Goal: Task Accomplishment & Management: Use online tool/utility

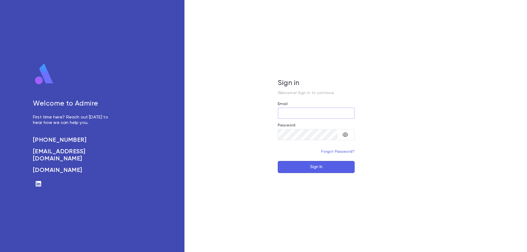
type input "**********"
click at [331, 161] on button "Sign In" at bounding box center [316, 167] width 77 height 12
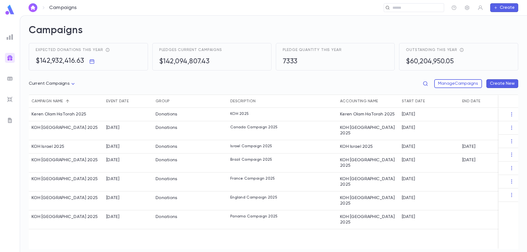
click at [12, 78] on img at bounding box center [10, 78] width 7 height 7
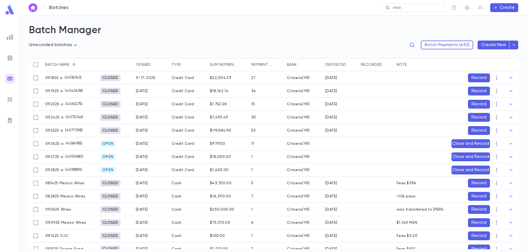
click at [481, 80] on button "Record" at bounding box center [479, 78] width 22 height 9
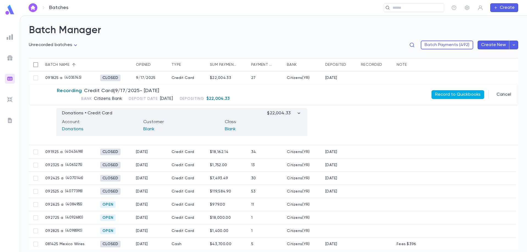
click at [441, 94] on button "Record to Quickbooks" at bounding box center [457, 94] width 53 height 9
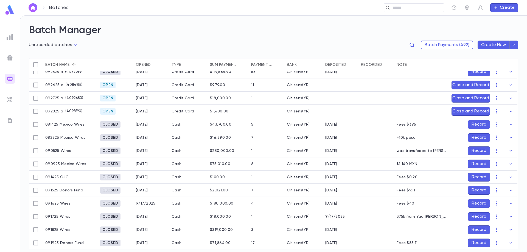
scroll to position [55, 0]
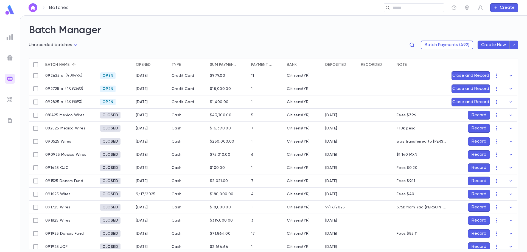
click at [471, 142] on button "Record" at bounding box center [479, 141] width 22 height 9
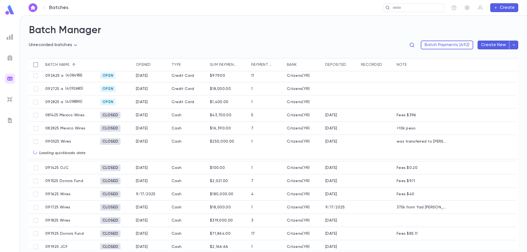
scroll to position [29, 0]
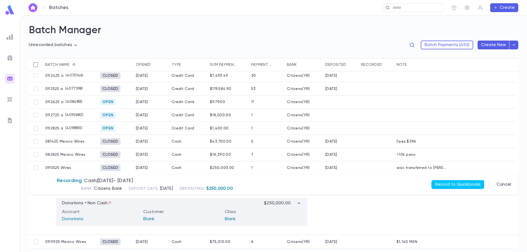
click at [382, 163] on div at bounding box center [376, 167] width 36 height 13
click at [505, 188] on button "Cancel" at bounding box center [503, 184] width 21 height 9
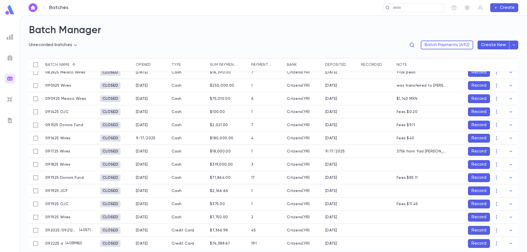
scroll to position [138, 0]
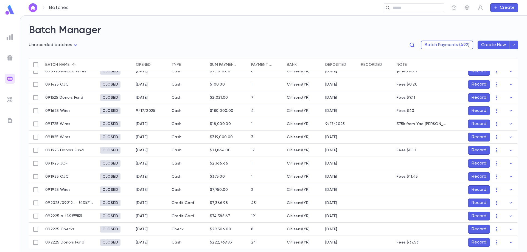
click at [472, 139] on button "Record" at bounding box center [479, 137] width 22 height 9
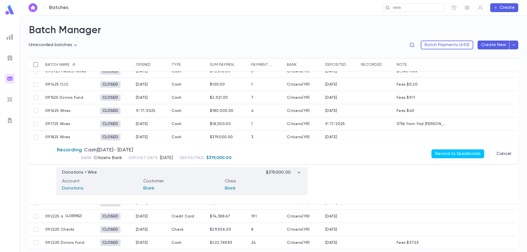
scroll to position [125, 0]
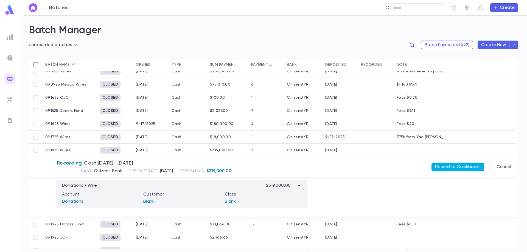
click at [462, 164] on button "Record to Quickbooks" at bounding box center [457, 167] width 53 height 9
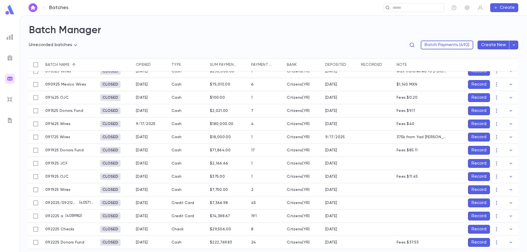
click at [468, 165] on button "Record" at bounding box center [479, 163] width 22 height 9
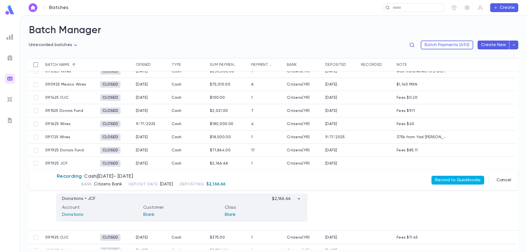
click at [466, 179] on button "Record to Quickbooks" at bounding box center [457, 180] width 53 height 9
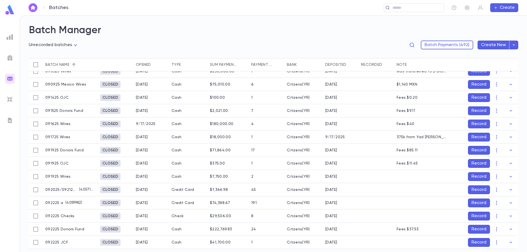
click at [471, 176] on button "Record" at bounding box center [479, 176] width 22 height 9
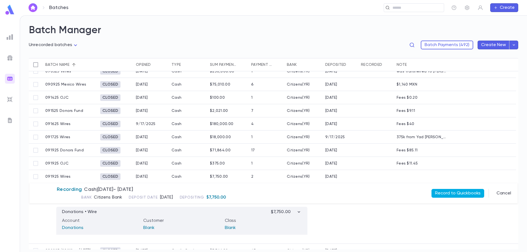
click at [454, 194] on button "Record to Quickbooks" at bounding box center [457, 193] width 53 height 9
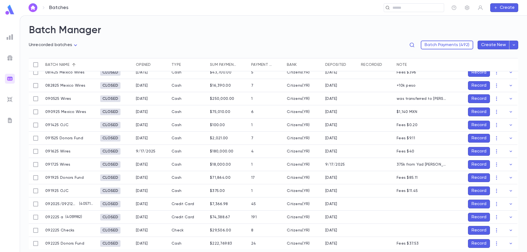
scroll to position [0, 0]
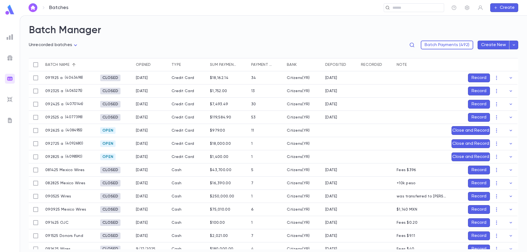
click at [473, 74] on button "Record" at bounding box center [479, 78] width 22 height 9
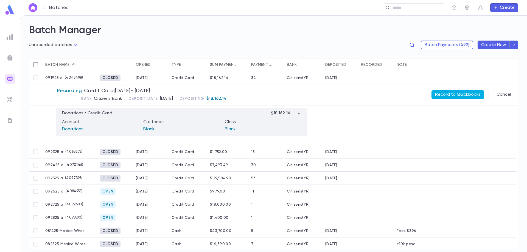
click at [462, 92] on button "Record to Quickbooks" at bounding box center [457, 94] width 53 height 9
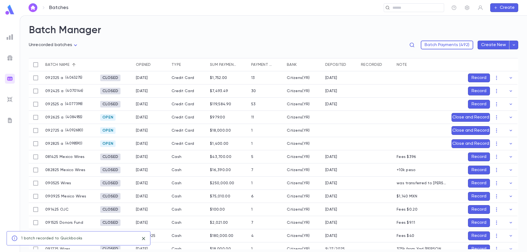
click at [477, 79] on button "Record" at bounding box center [479, 78] width 22 height 9
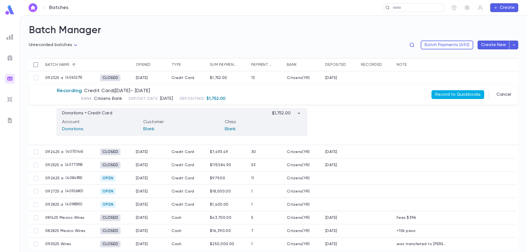
click at [459, 95] on button "Record to Quickbooks" at bounding box center [457, 94] width 53 height 9
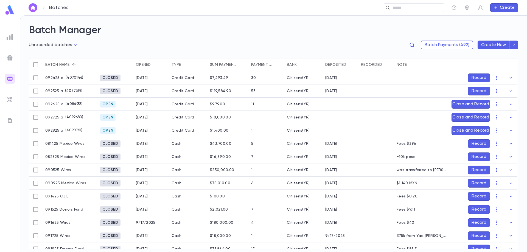
click at [472, 78] on button "Record" at bounding box center [479, 78] width 22 height 9
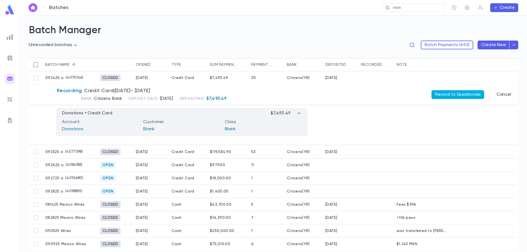
click at [451, 92] on button "Record to Quickbooks" at bounding box center [457, 94] width 53 height 9
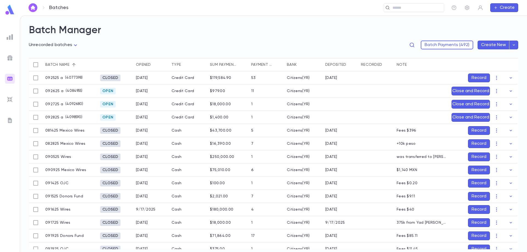
click at [477, 78] on button "Record" at bounding box center [479, 78] width 22 height 9
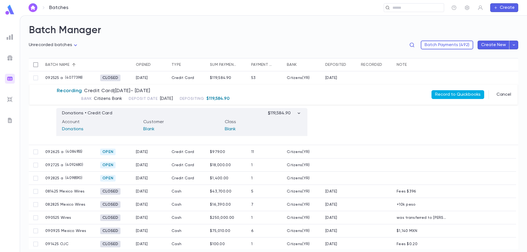
click at [463, 94] on button "Record to Quickbooks" at bounding box center [457, 94] width 53 height 9
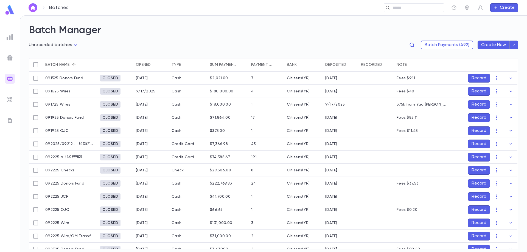
scroll to position [110, 0]
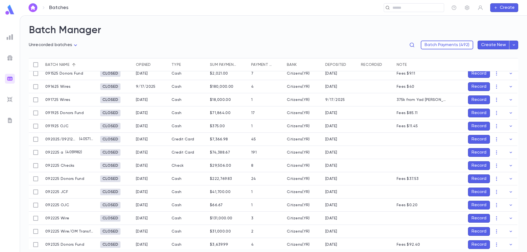
click at [468, 151] on button "Record" at bounding box center [479, 152] width 22 height 9
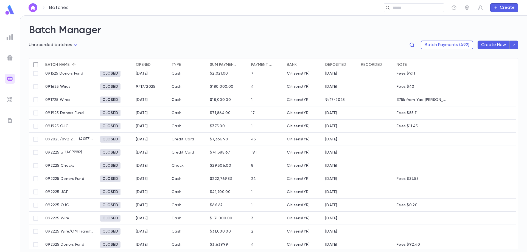
scroll to position [97, 0]
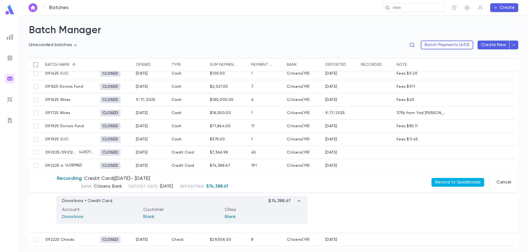
click at [451, 180] on button "Record to Quickbooks" at bounding box center [457, 182] width 53 height 9
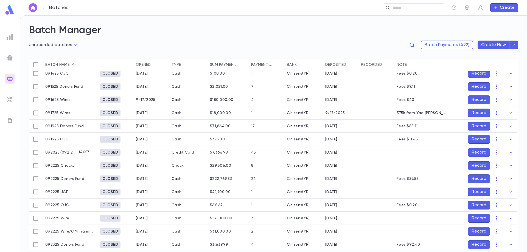
click at [480, 163] on button "Record" at bounding box center [479, 165] width 22 height 9
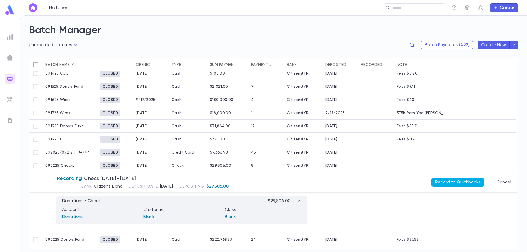
click at [457, 178] on button "Record to Quickbooks" at bounding box center [457, 182] width 53 height 9
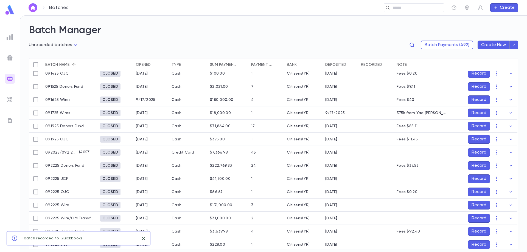
scroll to position [124, 0]
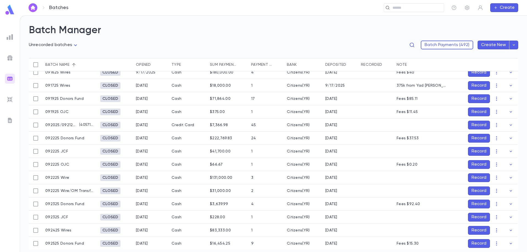
click at [479, 151] on button "Record" at bounding box center [479, 151] width 22 height 9
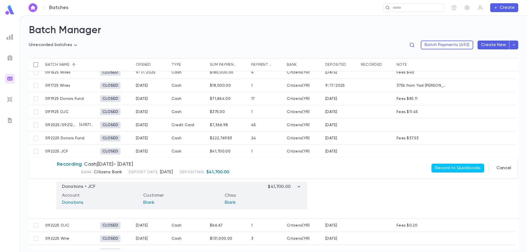
scroll to position [98, 0]
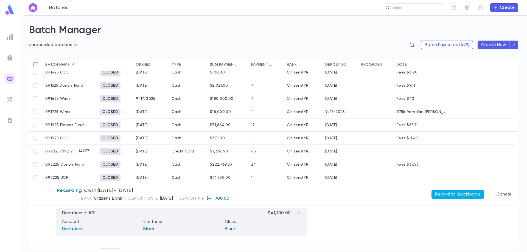
click at [452, 193] on button "Record to Quickbooks" at bounding box center [457, 194] width 53 height 9
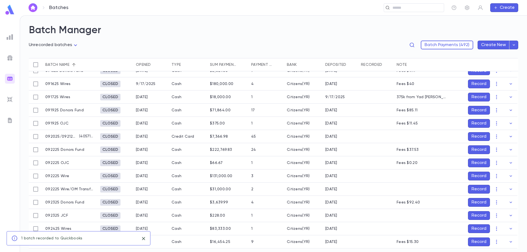
scroll to position [125, 0]
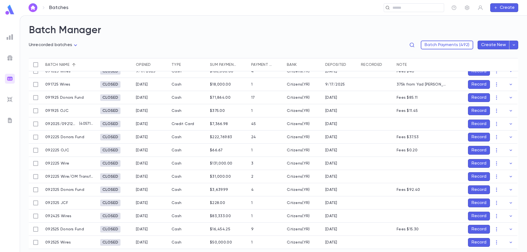
click at [478, 162] on button "Record" at bounding box center [479, 163] width 22 height 9
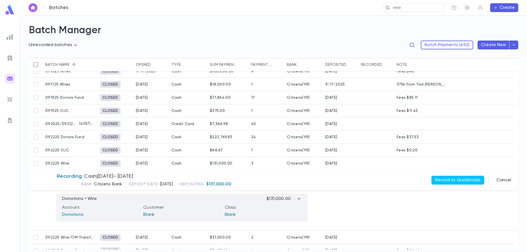
scroll to position [99, 0]
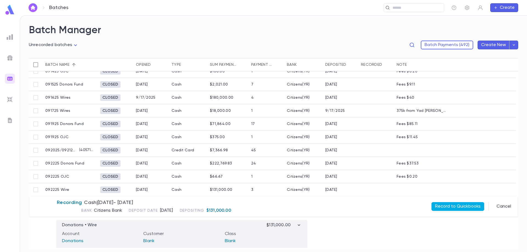
click at [456, 205] on button "Record to Quickbooks" at bounding box center [457, 206] width 53 height 9
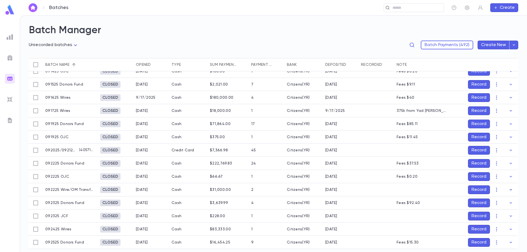
click at [509, 191] on icon "button" at bounding box center [510, 189] width 5 height 5
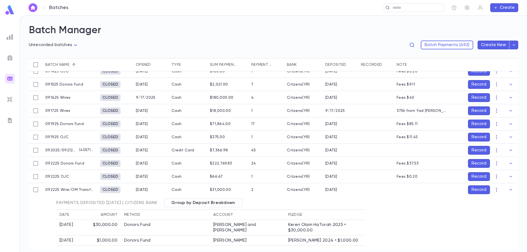
scroll to position [126, 0]
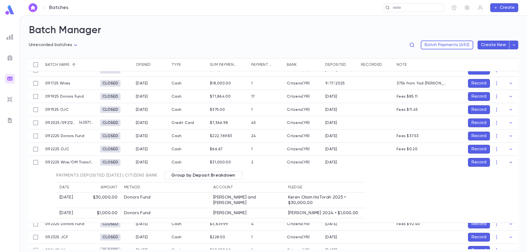
click at [509, 163] on icon "button" at bounding box center [510, 162] width 5 height 5
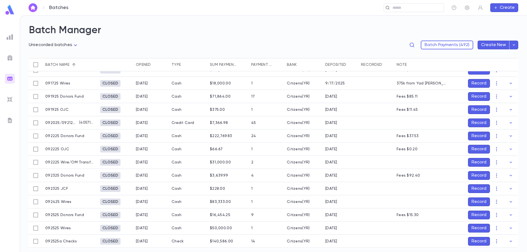
click at [477, 188] on button "Record" at bounding box center [479, 188] width 22 height 9
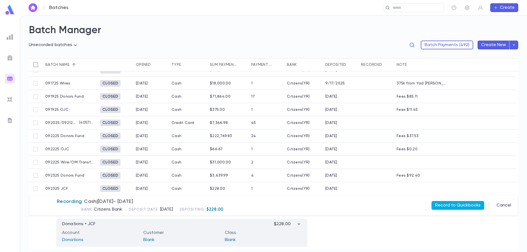
click at [466, 203] on button "Record to Quickbooks" at bounding box center [457, 205] width 53 height 9
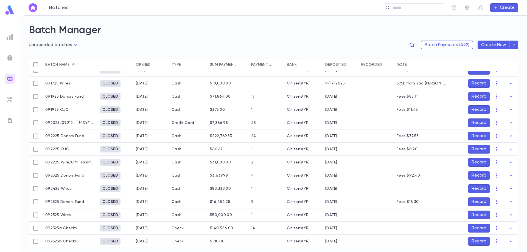
click at [482, 186] on button "Record" at bounding box center [479, 188] width 22 height 9
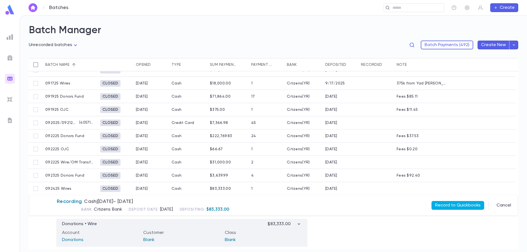
click at [455, 203] on button "Record to Quickbooks" at bounding box center [457, 205] width 53 height 9
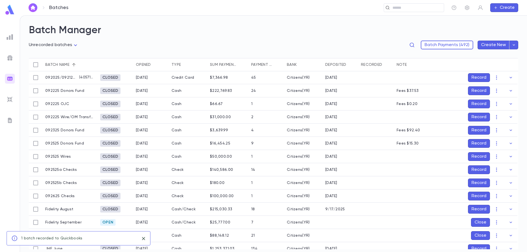
scroll to position [181, 0]
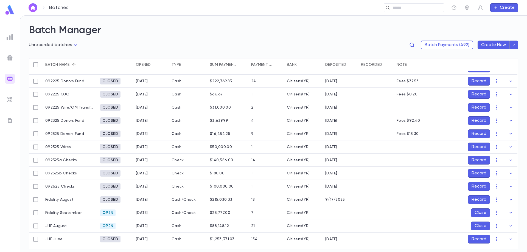
click at [479, 147] on button "Record" at bounding box center [479, 147] width 22 height 9
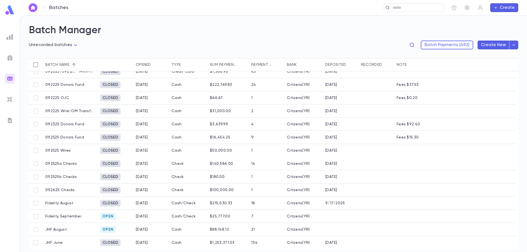
scroll to position [155, 0]
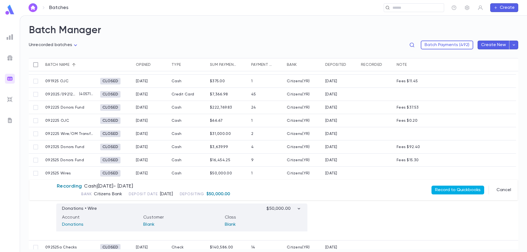
click at [454, 192] on button "Record to Quickbooks" at bounding box center [457, 190] width 53 height 9
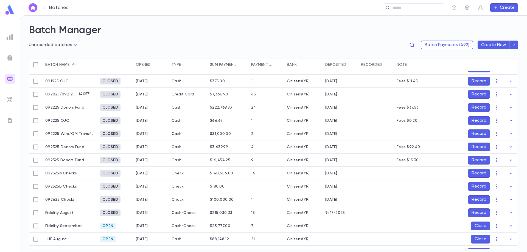
click at [478, 171] on button "Record" at bounding box center [479, 173] width 22 height 9
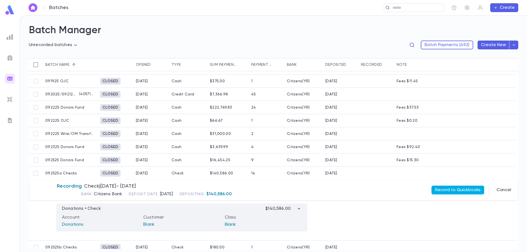
click at [459, 190] on button "Record to Quickbooks" at bounding box center [457, 190] width 53 height 9
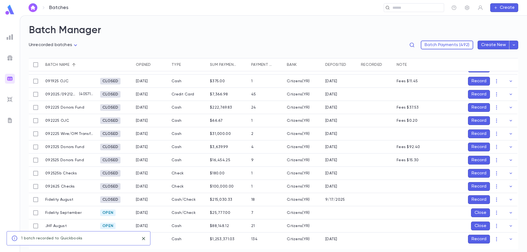
click at [474, 172] on button "Record" at bounding box center [479, 173] width 22 height 9
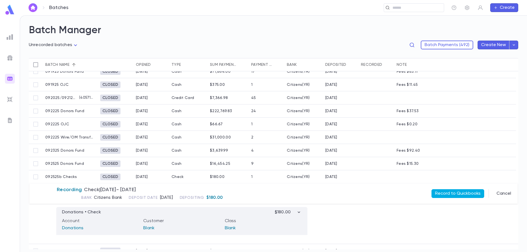
click at [460, 191] on button "Record to Quickbooks" at bounding box center [457, 193] width 53 height 9
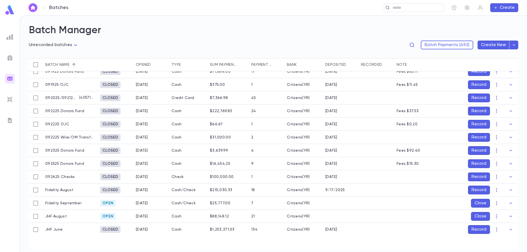
click at [477, 175] on button "Record" at bounding box center [479, 177] width 22 height 9
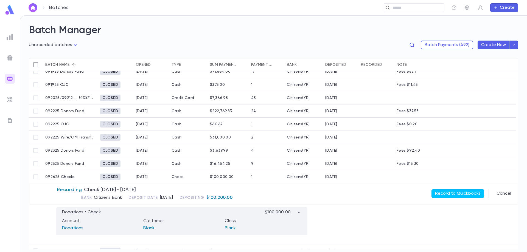
scroll to position [138, 0]
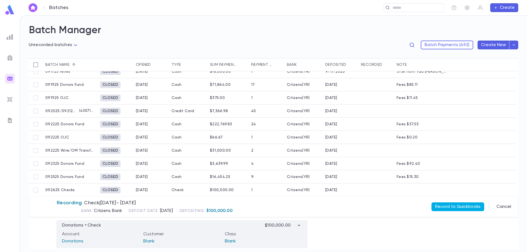
click at [461, 204] on button "Record to Quickbooks" at bounding box center [457, 206] width 53 height 9
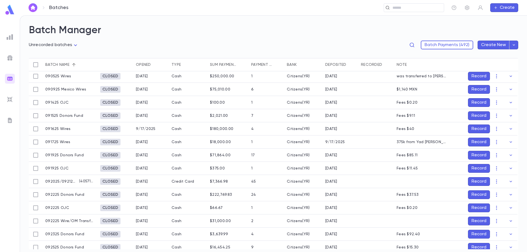
scroll to position [82, 0]
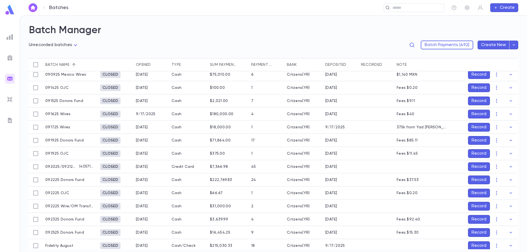
click at [479, 113] on button "Record" at bounding box center [479, 114] width 22 height 9
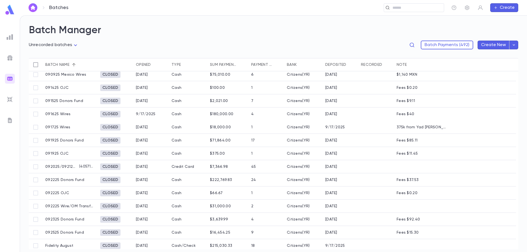
scroll to position [69, 0]
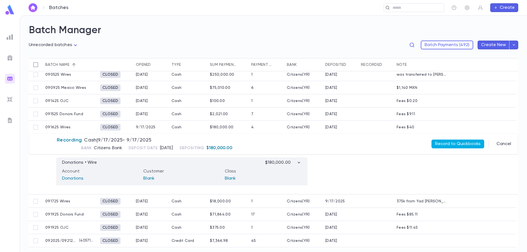
click at [446, 144] on button "Record to Quickbooks" at bounding box center [457, 144] width 53 height 9
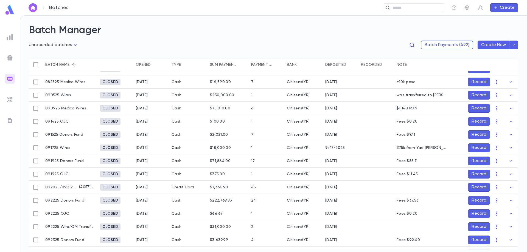
scroll to position [55, 0]
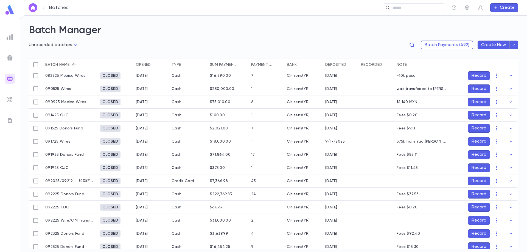
click at [473, 116] on button "Record" at bounding box center [479, 115] width 22 height 9
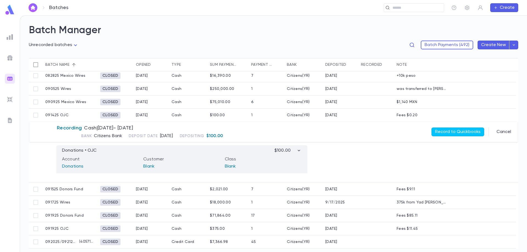
scroll to position [29, 0]
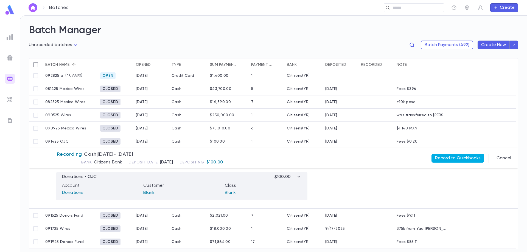
click at [449, 156] on button "Record to Quickbooks" at bounding box center [457, 158] width 53 height 9
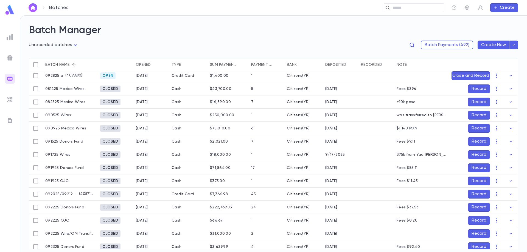
click at [472, 142] on button "Record" at bounding box center [479, 141] width 22 height 9
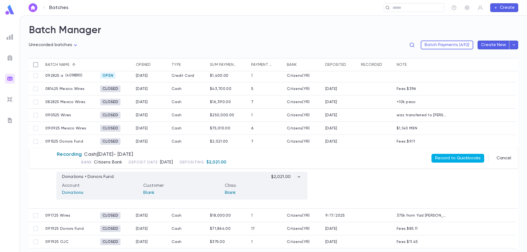
click at [447, 157] on button "Record to Quickbooks" at bounding box center [457, 158] width 53 height 9
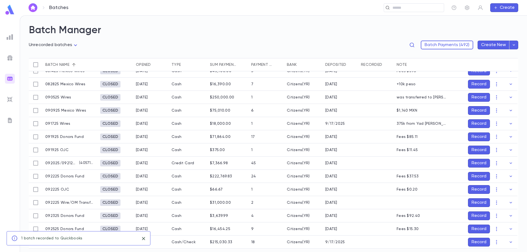
scroll to position [56, 0]
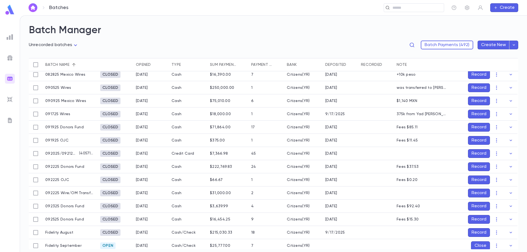
click at [475, 127] on button "Record" at bounding box center [479, 127] width 22 height 9
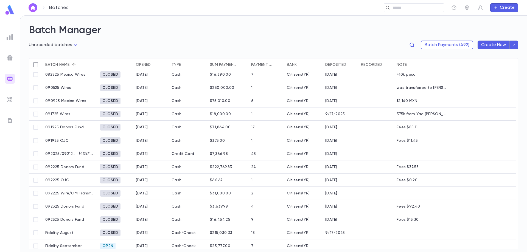
scroll to position [30, 0]
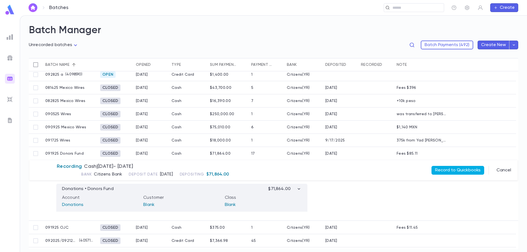
click at [457, 169] on button "Record to Quickbooks" at bounding box center [457, 170] width 53 height 9
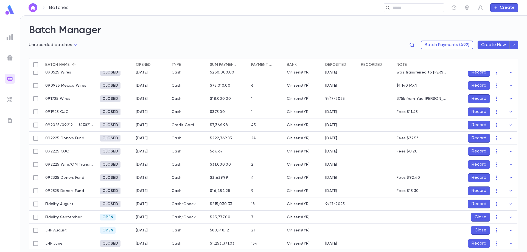
scroll to position [74, 0]
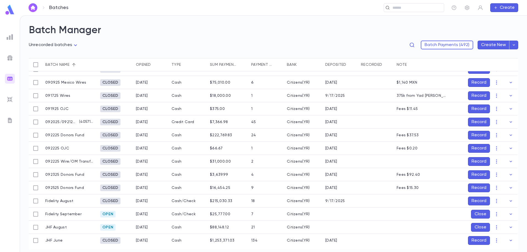
click at [472, 201] on button "Record" at bounding box center [479, 201] width 22 height 9
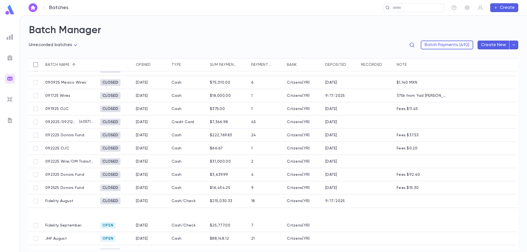
scroll to position [61, 0]
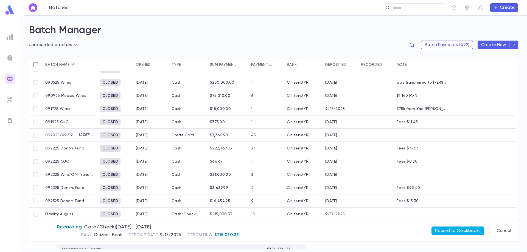
click at [461, 231] on button "Record to Quickbooks" at bounding box center [457, 231] width 53 height 9
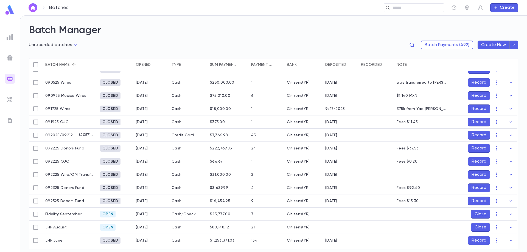
click at [472, 108] on button "Record" at bounding box center [479, 109] width 22 height 9
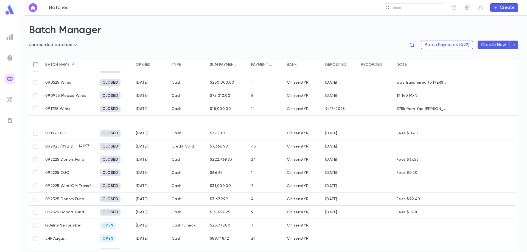
scroll to position [59, 0]
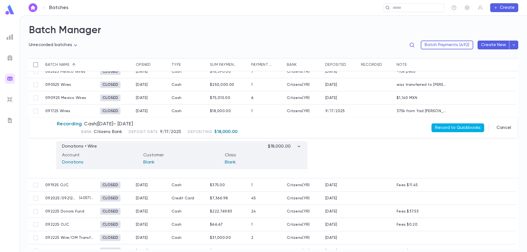
click at [466, 124] on button "Record to Quickbooks" at bounding box center [457, 127] width 53 height 9
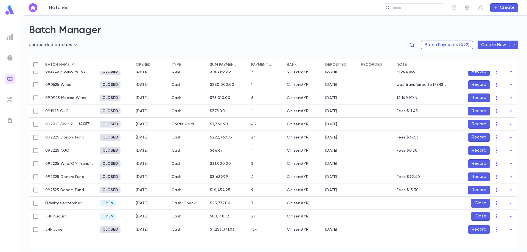
click at [475, 137] on button "Record" at bounding box center [479, 137] width 22 height 9
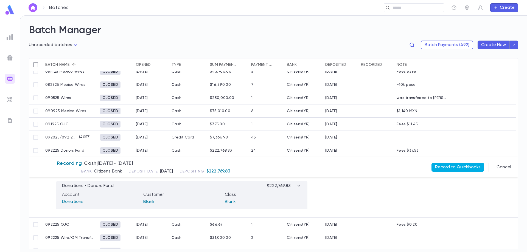
click at [452, 166] on button "Record to Quickbooks" at bounding box center [457, 167] width 53 height 9
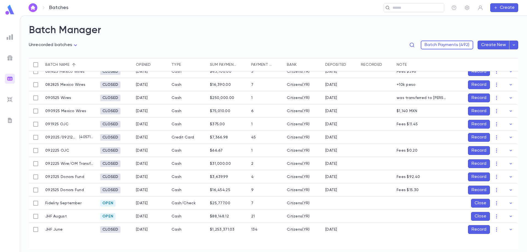
click at [477, 150] on button "Record" at bounding box center [479, 150] width 22 height 9
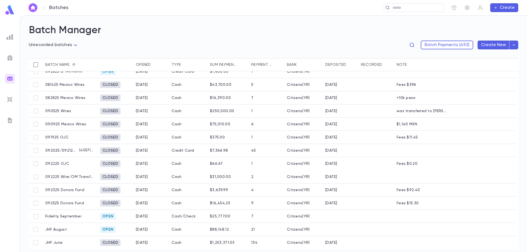
scroll to position [33, 0]
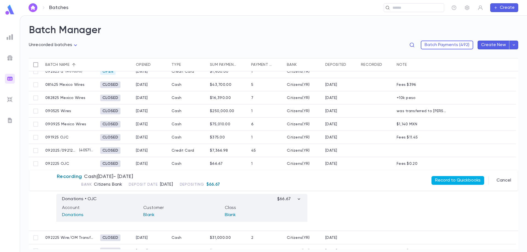
click at [455, 181] on button "Record to Quickbooks" at bounding box center [457, 180] width 53 height 9
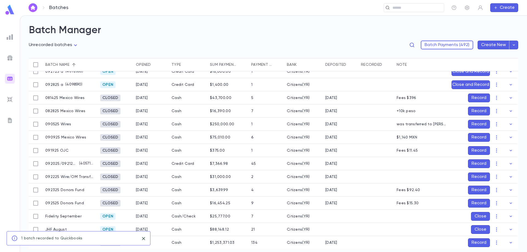
scroll to position [22, 0]
click at [474, 148] on button "Record" at bounding box center [479, 150] width 22 height 9
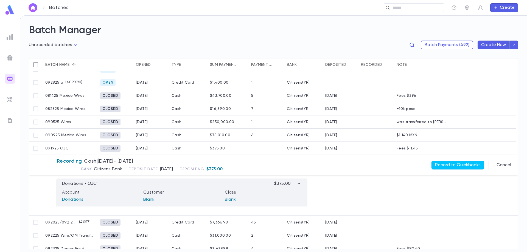
scroll to position [19, 0]
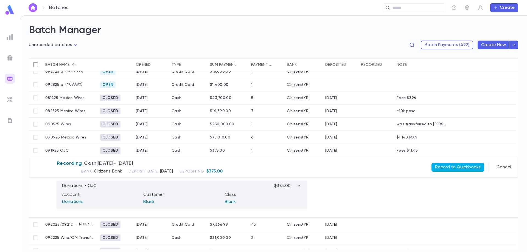
click at [443, 166] on button "Record to Quickbooks" at bounding box center [457, 167] width 53 height 9
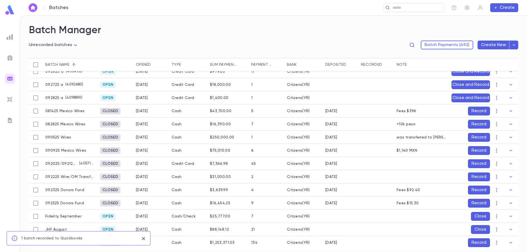
scroll to position [9, 0]
click at [473, 161] on button "Record" at bounding box center [479, 163] width 22 height 9
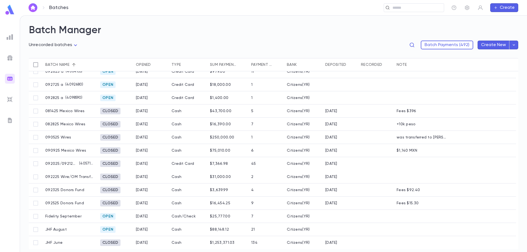
scroll to position [6, 0]
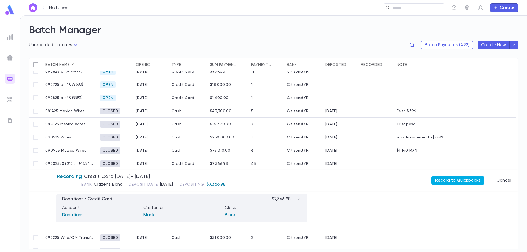
click at [457, 180] on button "Record to Quickbooks" at bounding box center [457, 180] width 53 height 9
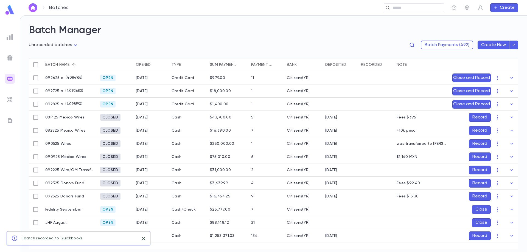
scroll to position [0, 0]
click at [482, 182] on button "Record" at bounding box center [480, 183] width 22 height 9
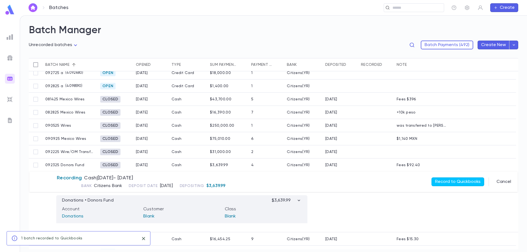
scroll to position [27, 0]
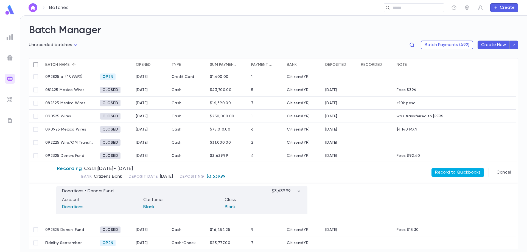
click at [458, 172] on button "Record to Quickbooks" at bounding box center [457, 172] width 53 height 9
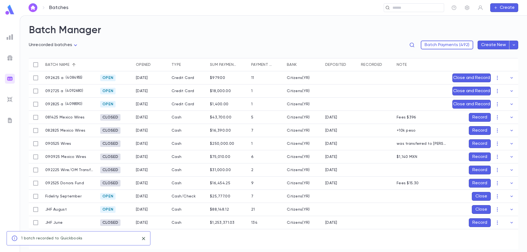
scroll to position [0, 0]
click at [482, 183] on button "Record" at bounding box center [480, 183] width 22 height 9
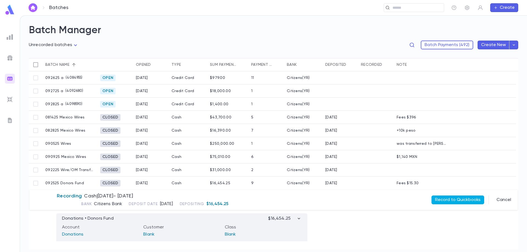
click at [449, 198] on button "Record to Quickbooks" at bounding box center [457, 200] width 53 height 9
